Goal: Transaction & Acquisition: Purchase product/service

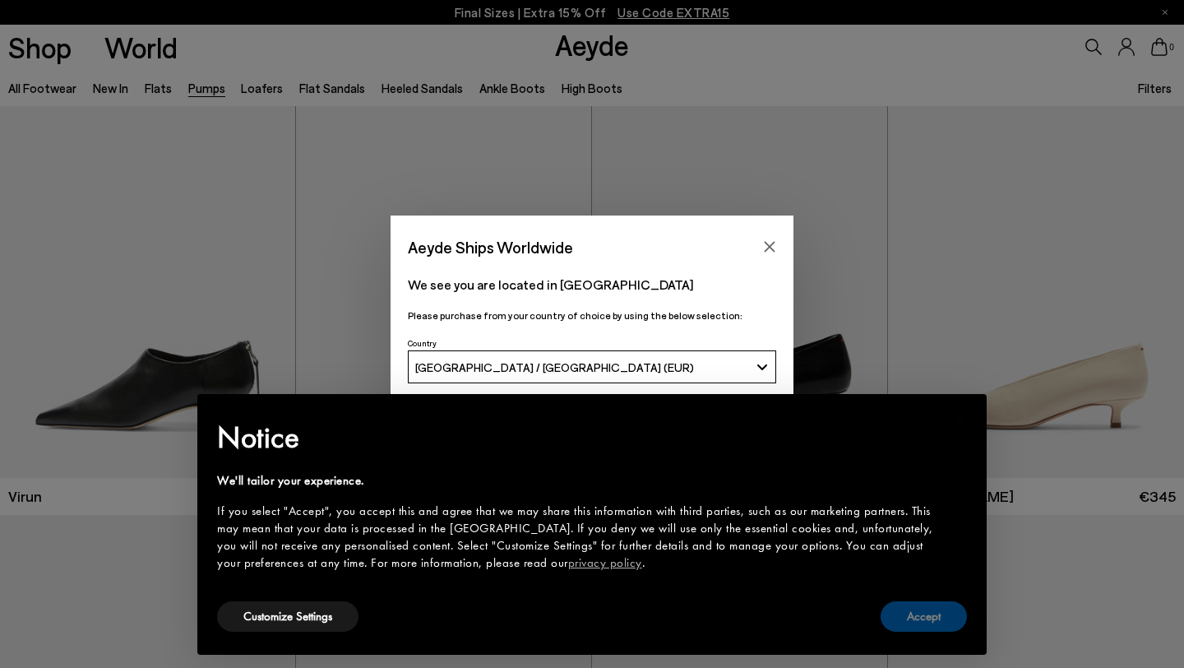
click at [939, 608] on button "Accept" at bounding box center [924, 616] width 86 height 30
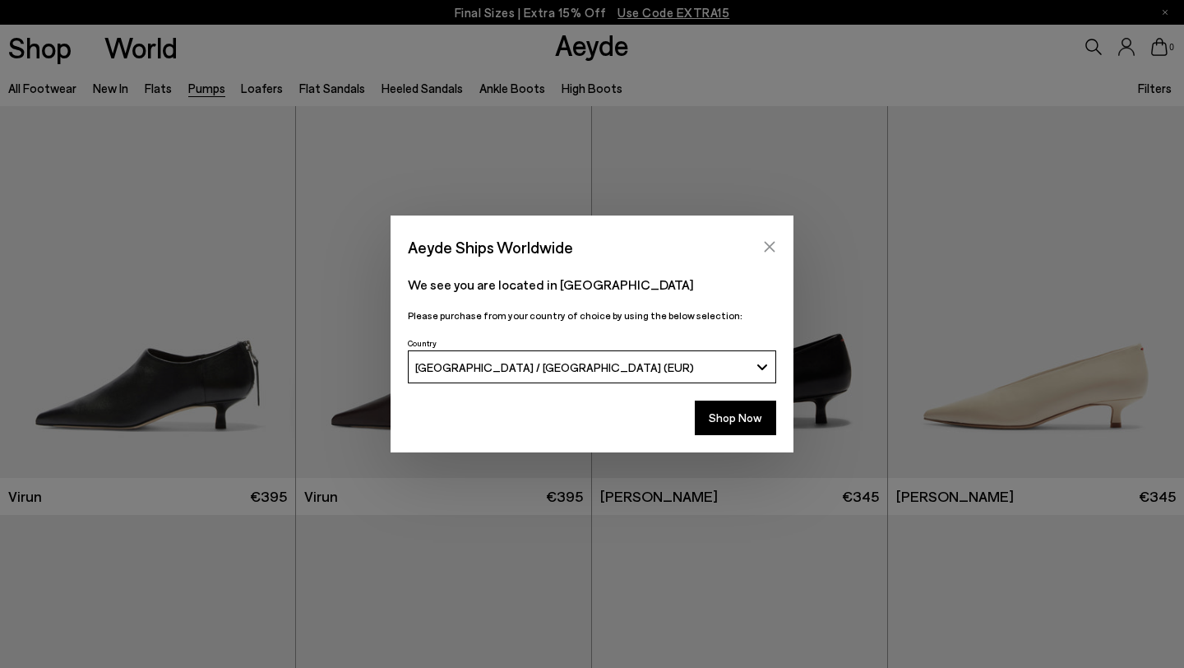
click at [766, 240] on icon "Close" at bounding box center [769, 246] width 13 height 13
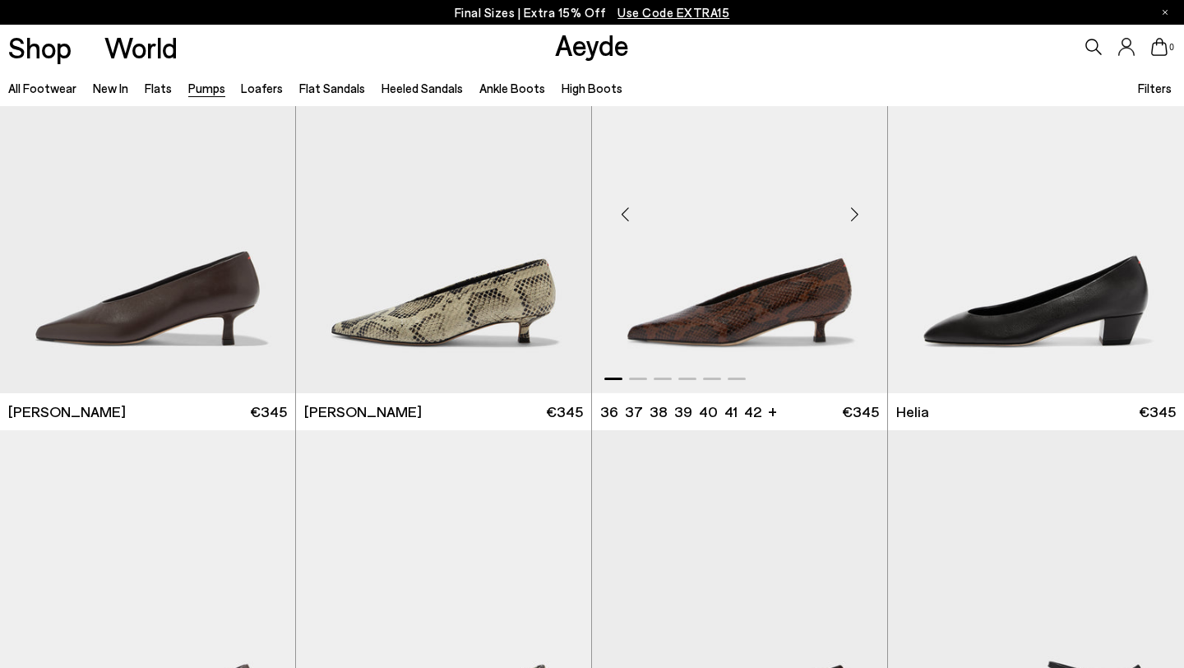
scroll to position [510, 0]
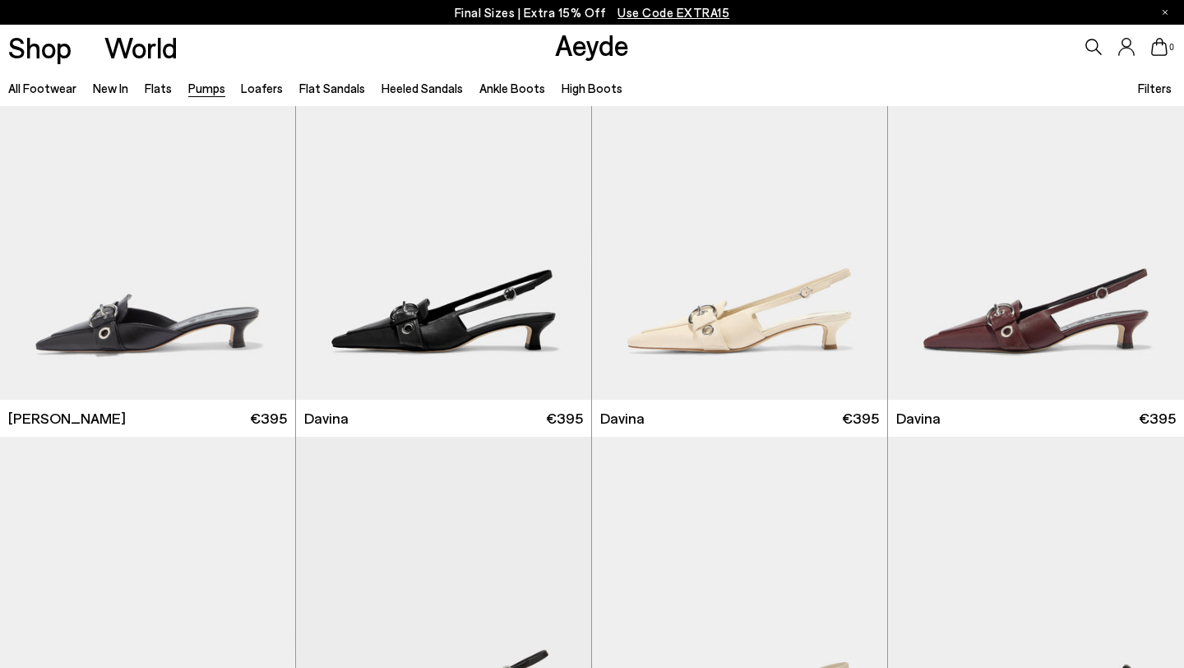
scroll to position [2953, 0]
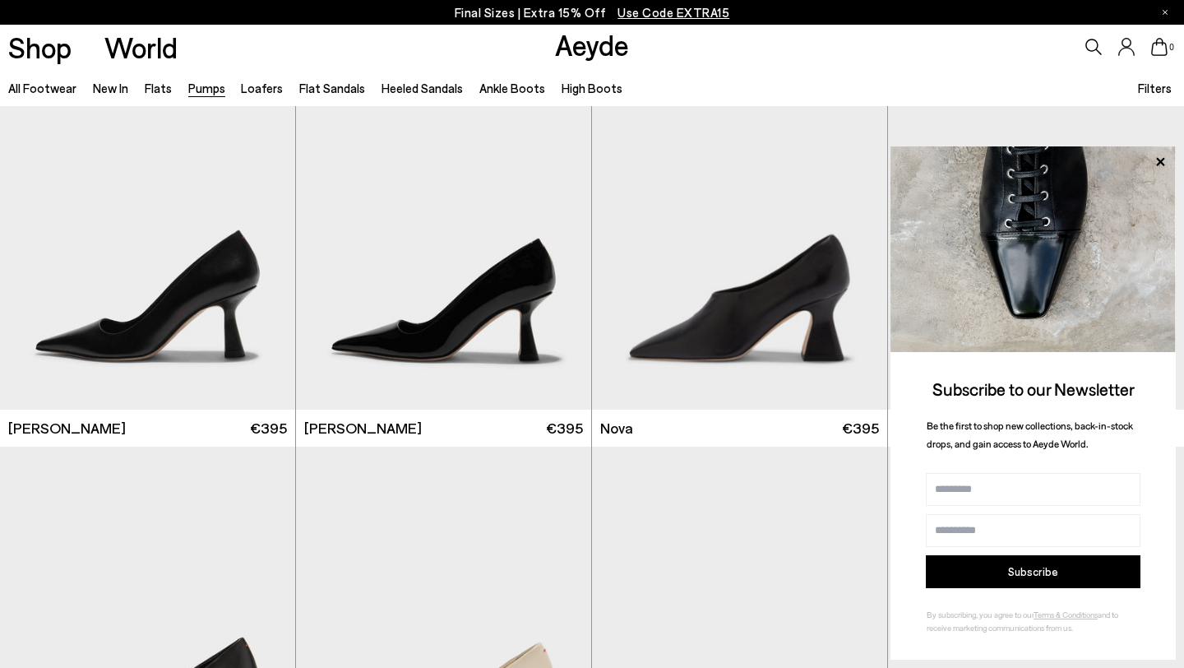
scroll to position [5379, 0]
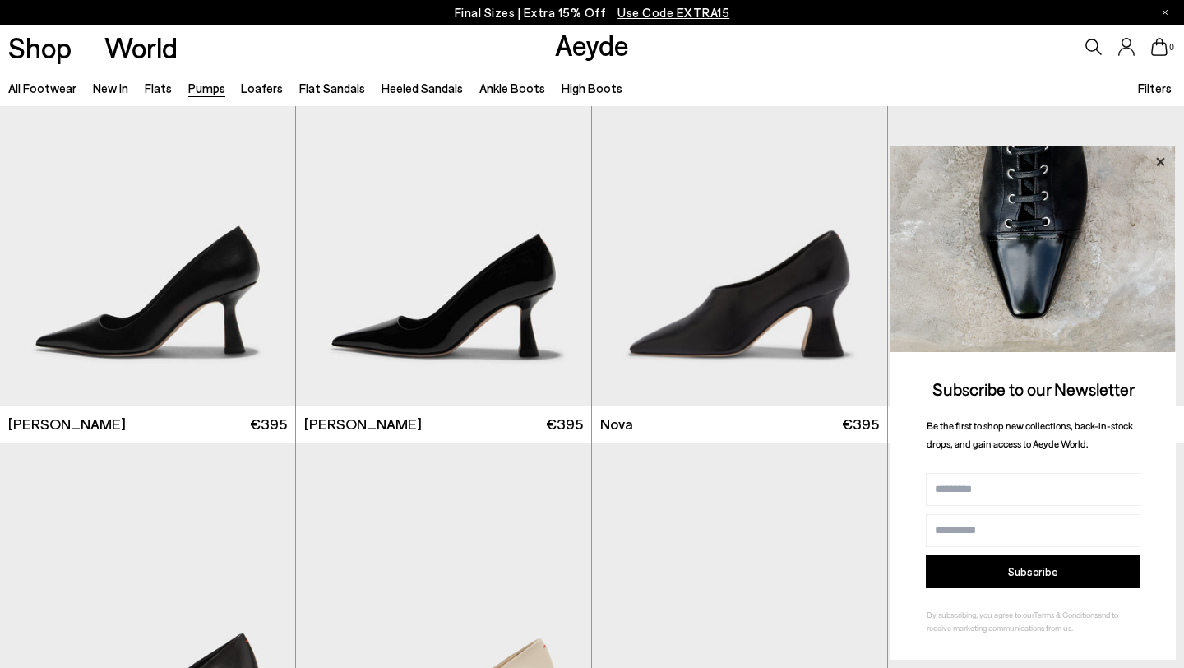
click at [1159, 162] on icon at bounding box center [1160, 161] width 8 height 8
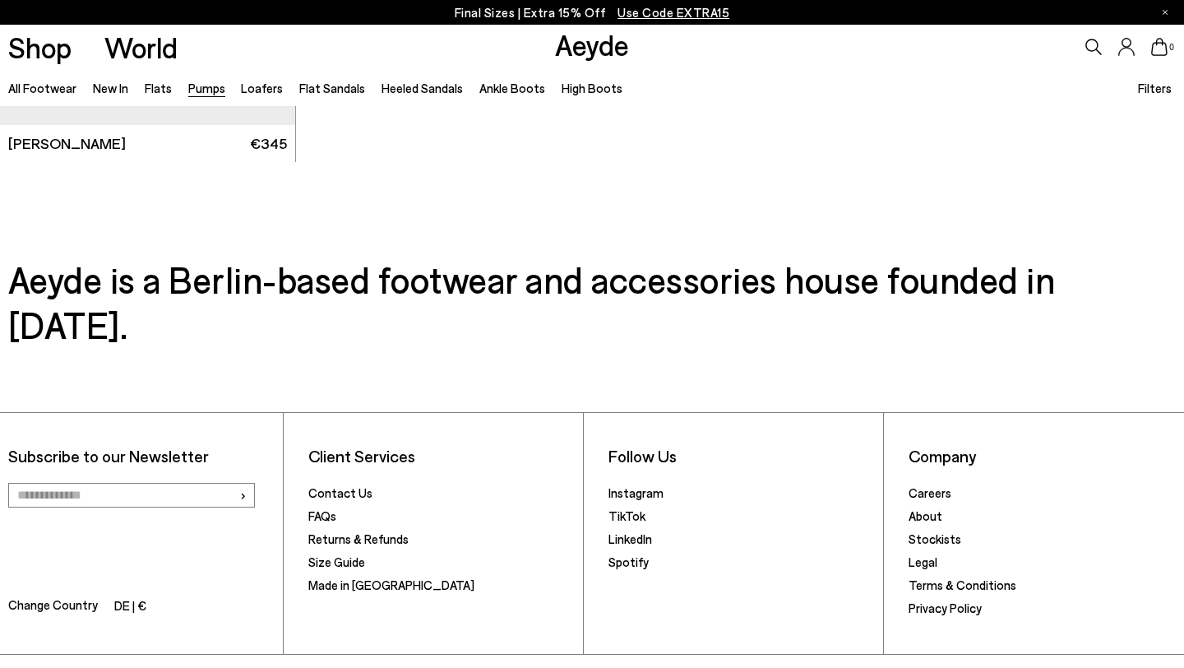
scroll to position [7317, 0]
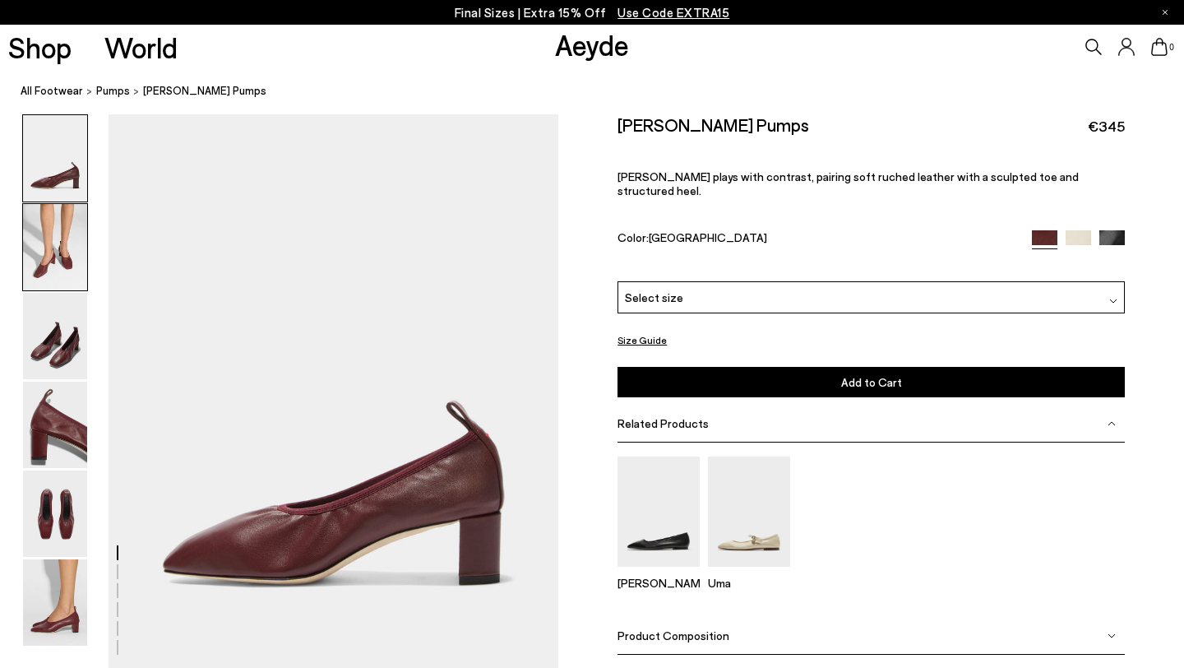
click at [42, 275] on img at bounding box center [55, 247] width 64 height 86
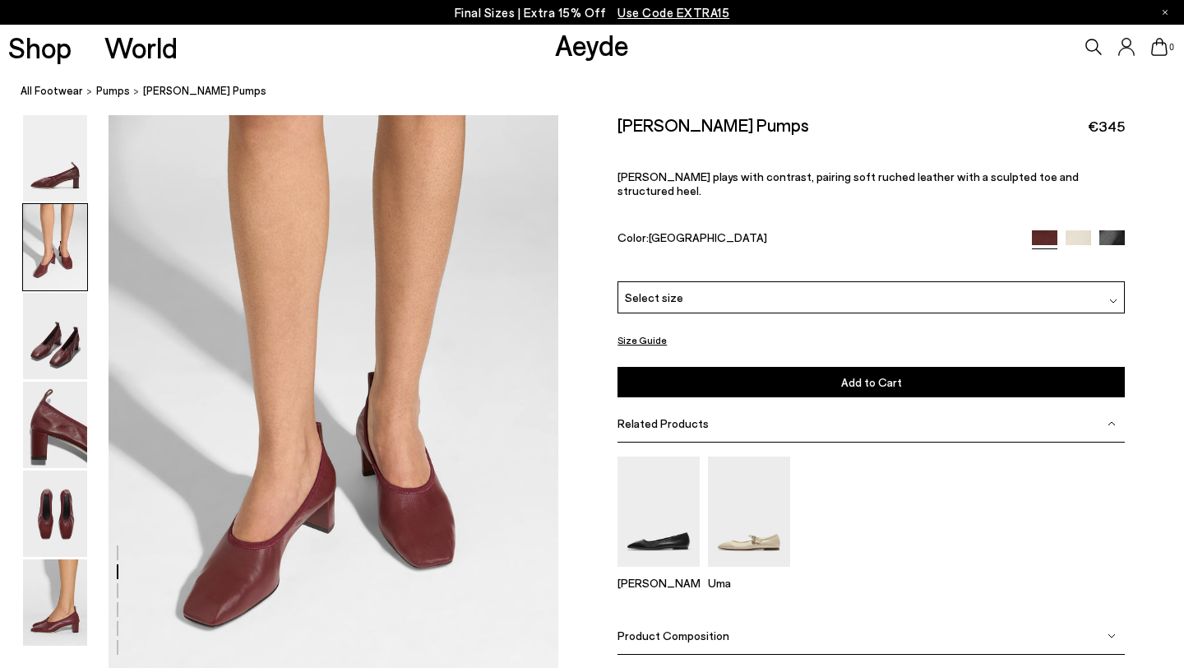
scroll to position [558, 0]
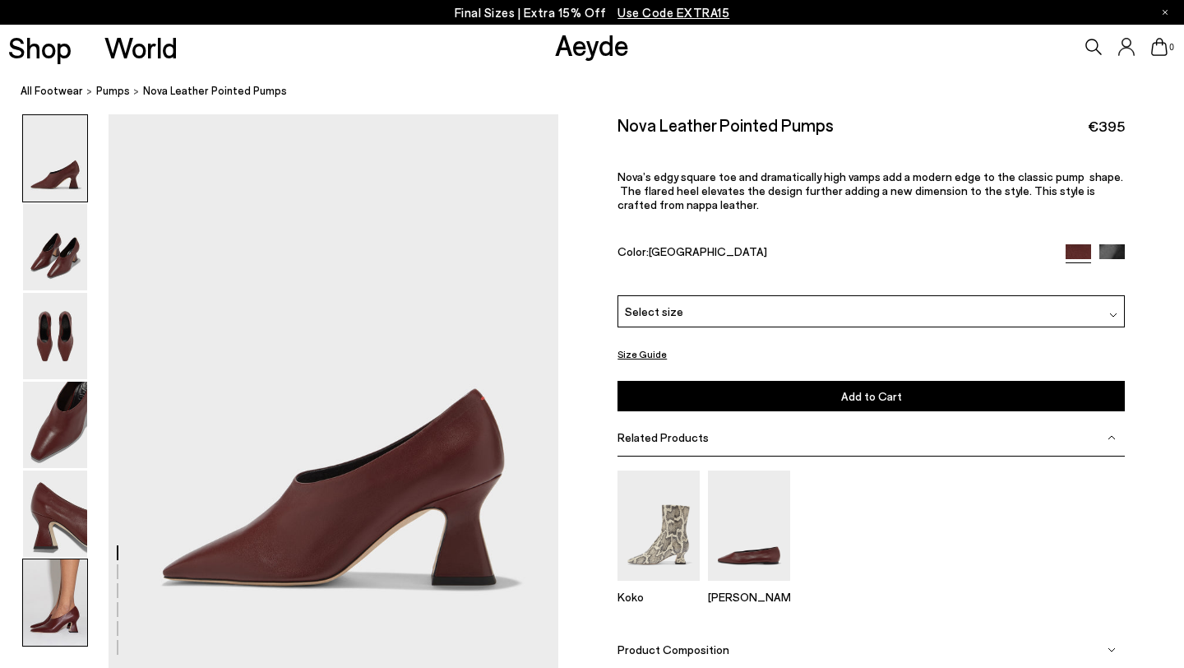
click at [67, 618] on img at bounding box center [55, 602] width 64 height 86
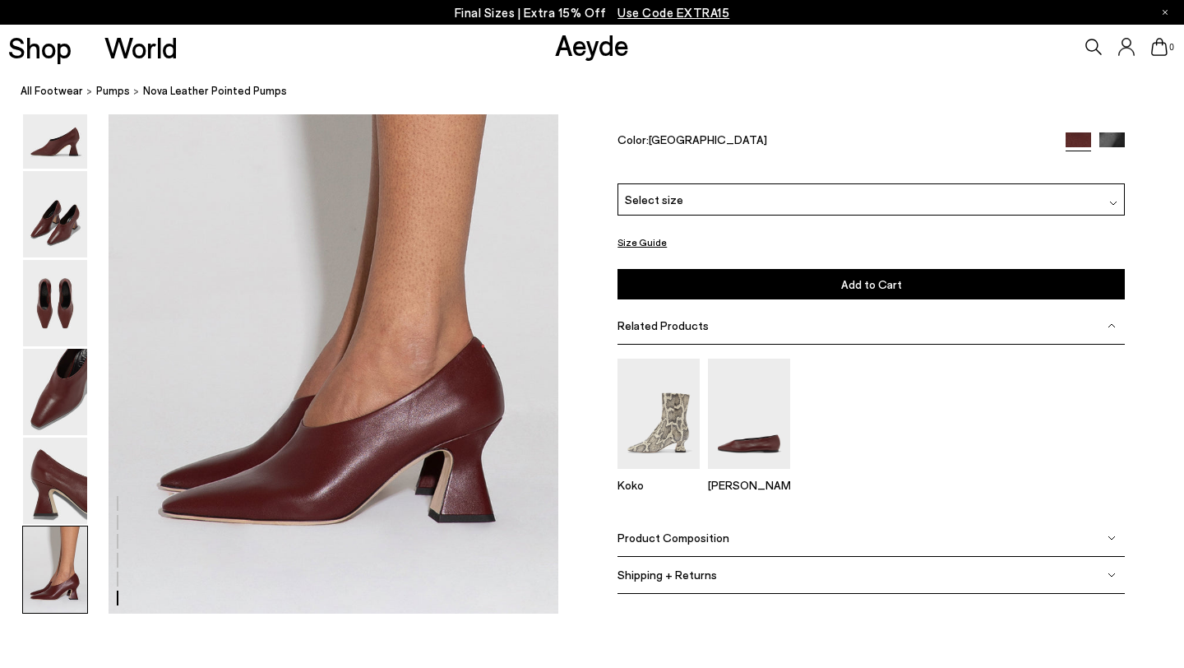
scroll to position [3065, 0]
